Goal: Use online tool/utility: Use online tool/utility

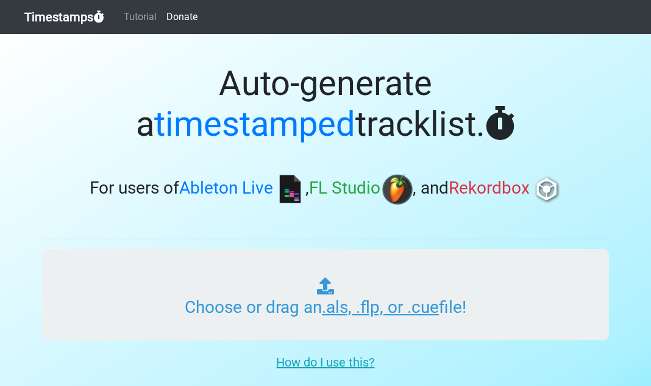
type input "C:\fakepath\01 Tech Rich's Time Machine Vol 200.cue"
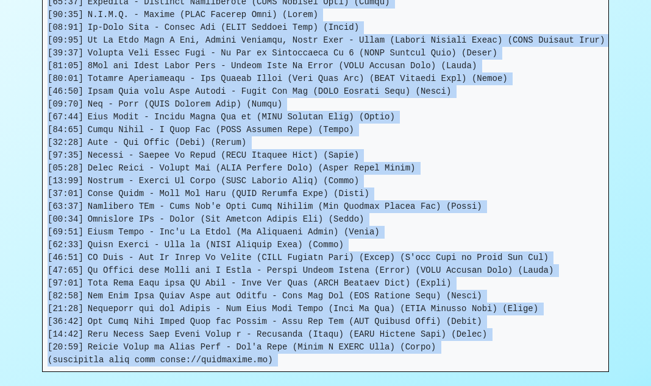
scroll to position [542, 0]
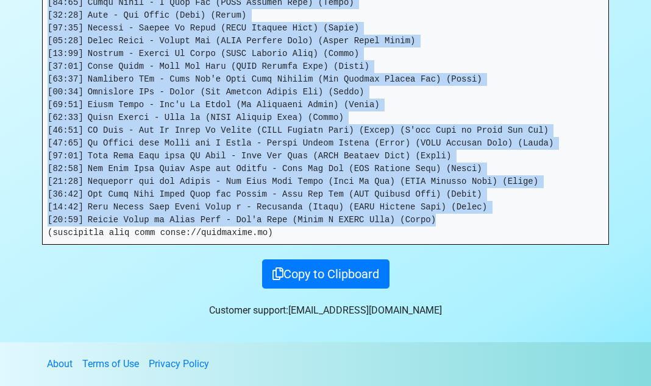
drag, startPoint x: 49, startPoint y: 118, endPoint x: 456, endPoint y: 207, distance: 416.2
copy pre "[03:90] Loremip Dolor sita Con-A - Elitseddoe't i Ut (LABO Etdolor Magn) (Aliqu…"
